Goal: Task Accomplishment & Management: Manage account settings

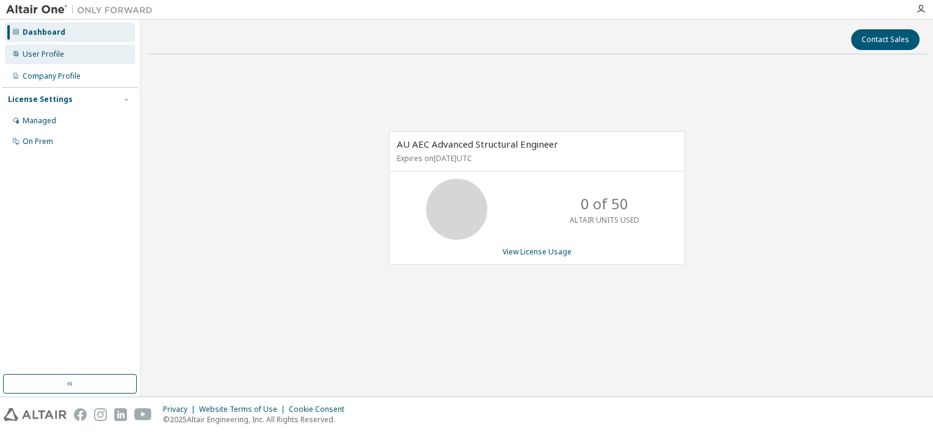
click at [35, 57] on div "User Profile" at bounding box center [44, 54] width 42 height 10
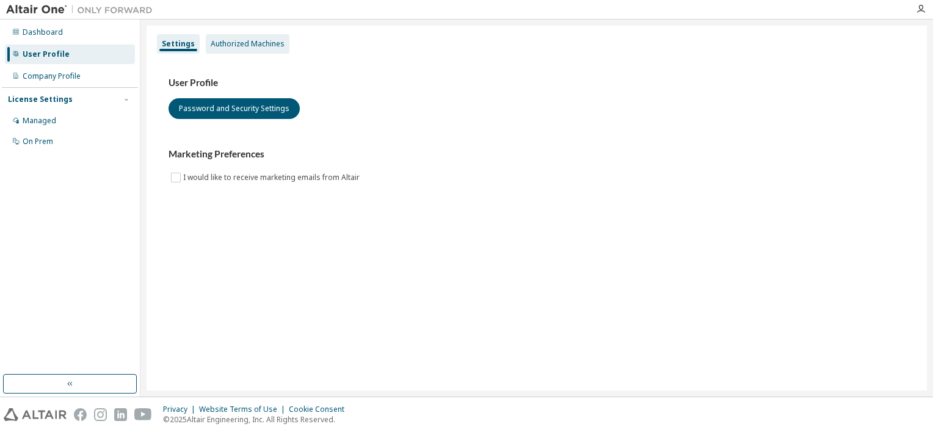
click at [244, 37] on div "Authorized Machines" at bounding box center [248, 44] width 84 height 20
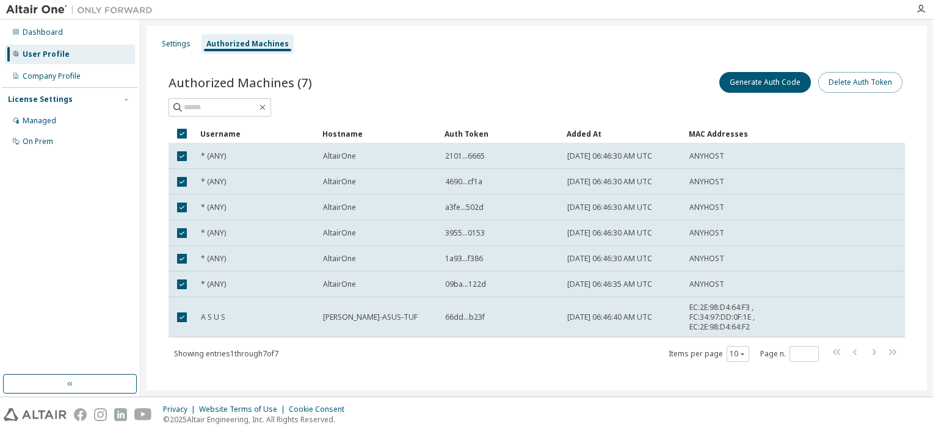
click at [826, 85] on button "Delete Auth Token" at bounding box center [860, 82] width 84 height 21
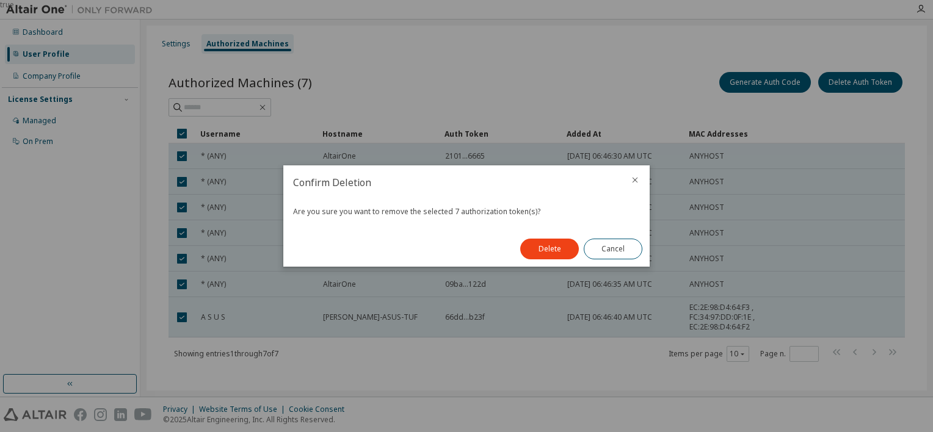
click at [544, 257] on button "Delete" at bounding box center [549, 249] width 59 height 21
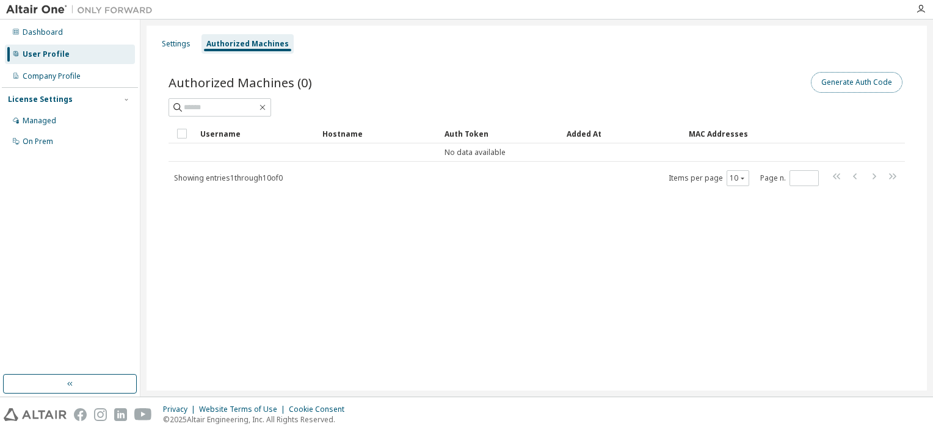
click at [837, 78] on button "Generate Auth Code" at bounding box center [857, 82] width 92 height 21
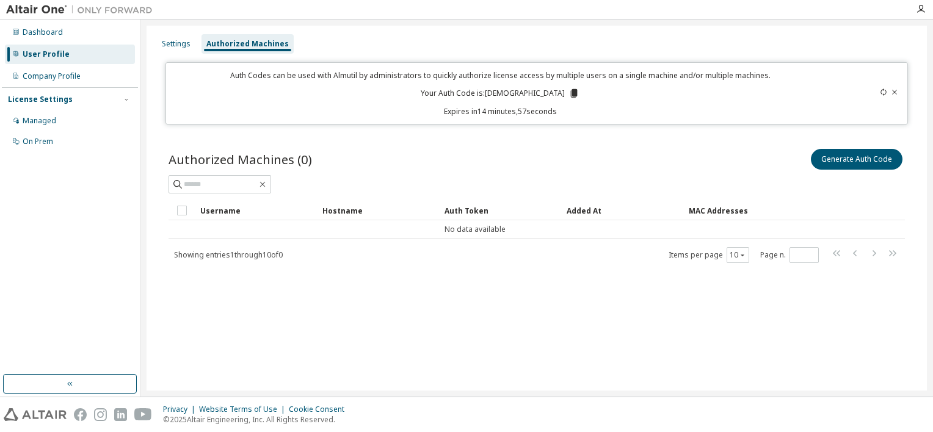
click at [571, 92] on icon at bounding box center [574, 93] width 7 height 9
